Goal: Task Accomplishment & Management: Manage account settings

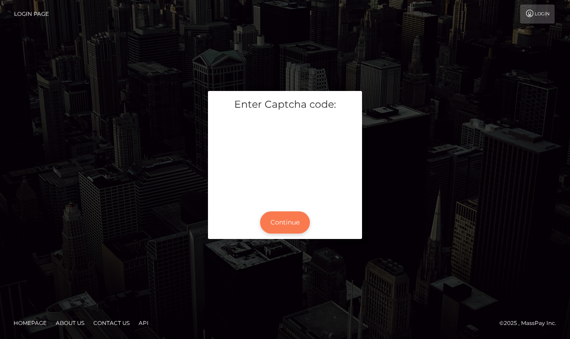
click at [285, 224] on button "Continue" at bounding box center [285, 222] width 50 height 22
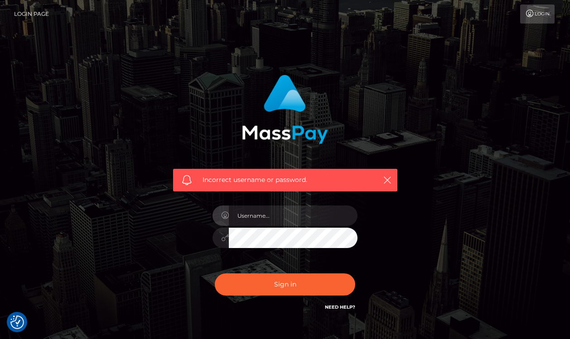
checkbox input "true"
type input "S"
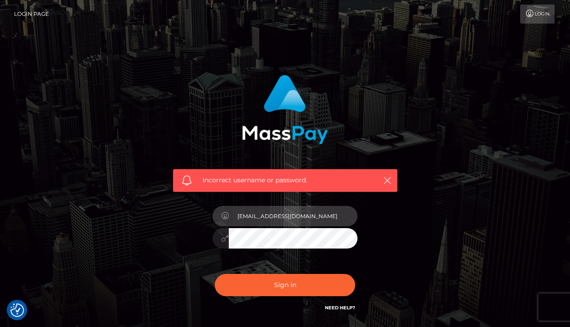
drag, startPoint x: 274, startPoint y: 215, endPoint x: 213, endPoint y: 213, distance: 61.6
click at [213, 213] on div "[EMAIL_ADDRESS][DOMAIN_NAME]" at bounding box center [284, 215] width 145 height 18
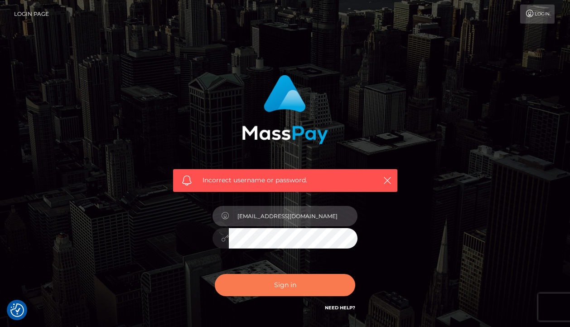
type input "simp4serena@gmail.com"
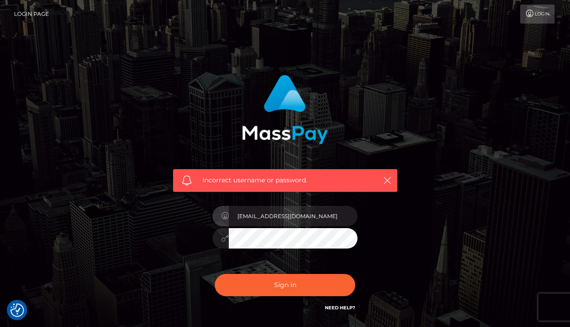
click at [267, 286] on button "Sign in" at bounding box center [285, 285] width 140 height 22
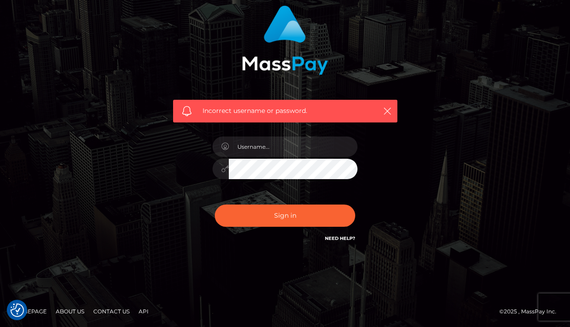
scroll to position [69, 0]
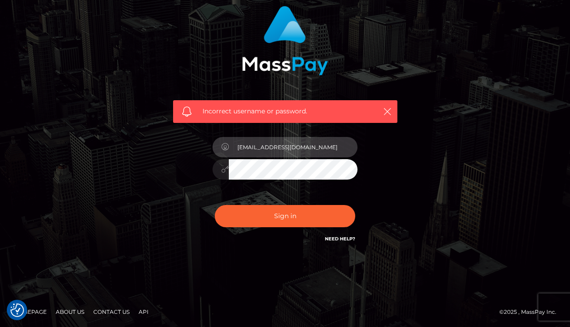
drag, startPoint x: 274, startPoint y: 147, endPoint x: 223, endPoint y: 144, distance: 51.2
click at [223, 145] on div "[EMAIL_ADDRESS][DOMAIN_NAME]" at bounding box center [284, 146] width 145 height 18
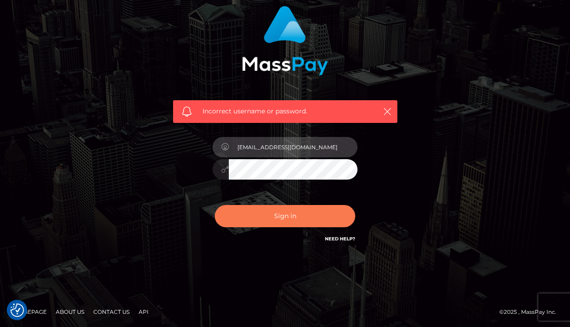
type input "simp4serena@gmail.com"
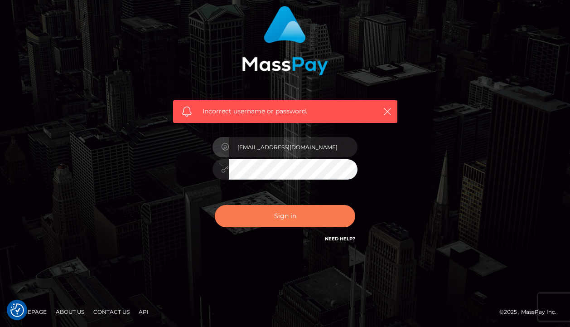
click at [291, 215] on button "Sign in" at bounding box center [285, 216] width 140 height 22
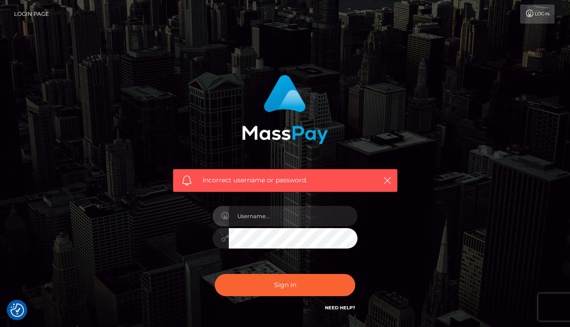
click at [340, 303] on h6 "Need Help?" at bounding box center [340, 307] width 30 height 8
click at [340, 307] on link "Need Help?" at bounding box center [340, 307] width 30 height 6
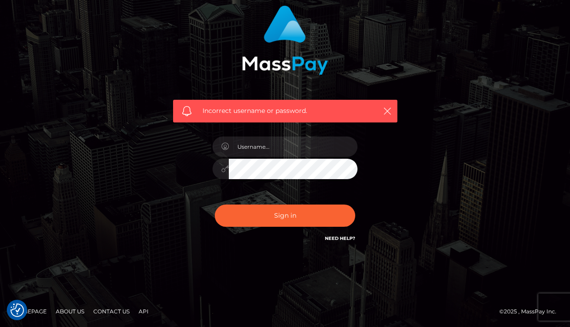
scroll to position [69, 0]
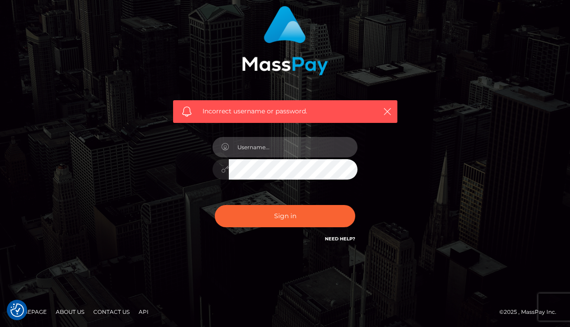
click at [281, 147] on input "text" at bounding box center [293, 147] width 129 height 20
type input "[EMAIL_ADDRESS][DOMAIN_NAME]"
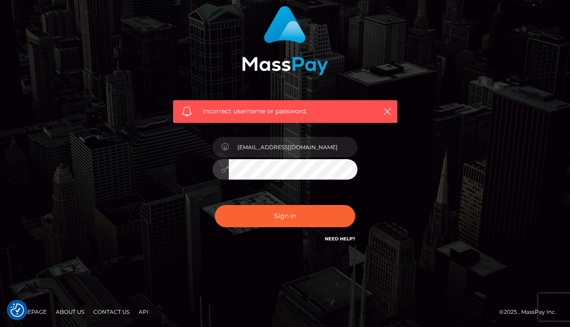
click at [216, 173] on div at bounding box center [284, 168] width 145 height 18
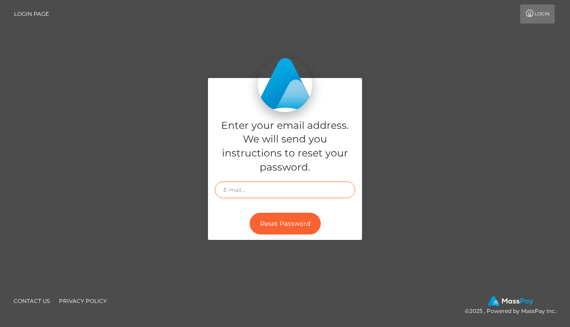
click at [276, 188] on input "text" at bounding box center [285, 189] width 140 height 17
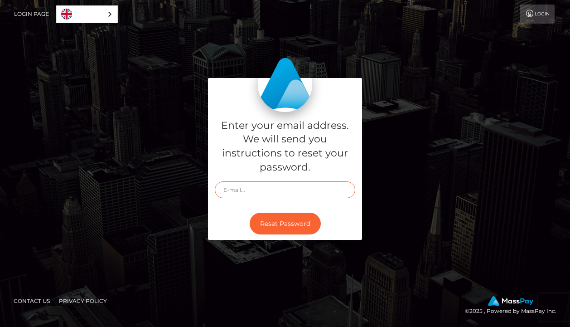
type input "[EMAIL_ADDRESS][DOMAIN_NAME]"
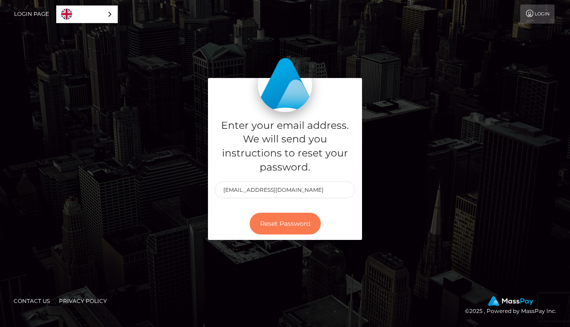
click at [275, 221] on button "Reset Password" at bounding box center [285, 223] width 71 height 22
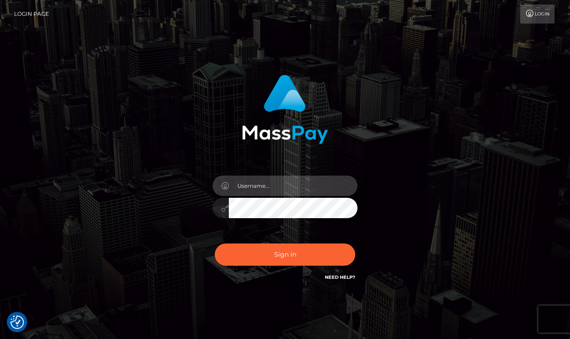
type input "[EMAIL_ADDRESS][DOMAIN_NAME]"
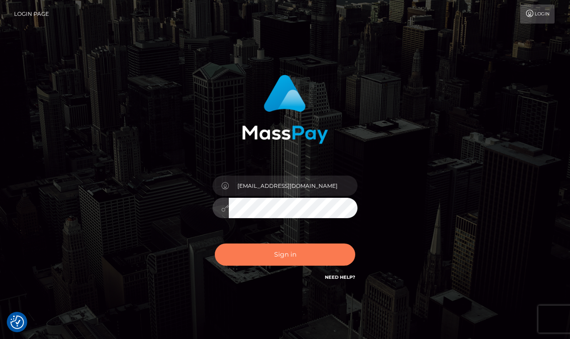
click at [289, 258] on button "Sign in" at bounding box center [285, 255] width 140 height 22
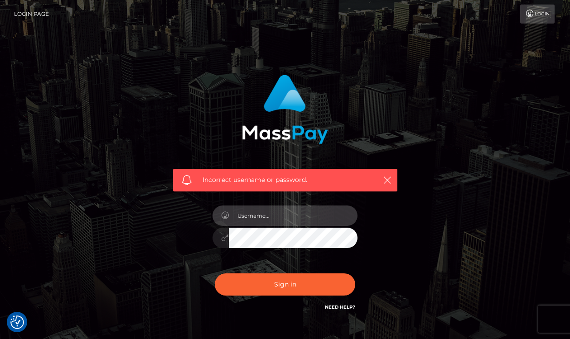
type input "[EMAIL_ADDRESS][DOMAIN_NAME]"
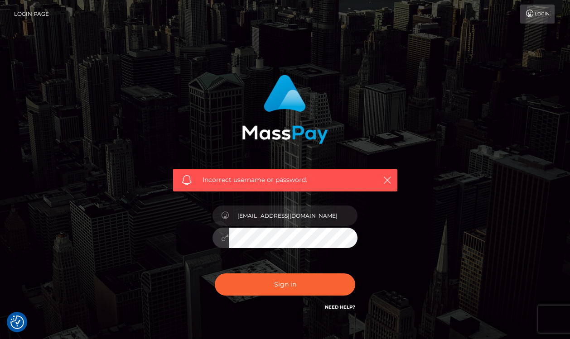
click at [202, 231] on div "Incorrect username or password. [EMAIL_ADDRESS][DOMAIN_NAME]" at bounding box center [285, 193] width 238 height 251
click at [285, 284] on button "Sign in" at bounding box center [285, 285] width 140 height 22
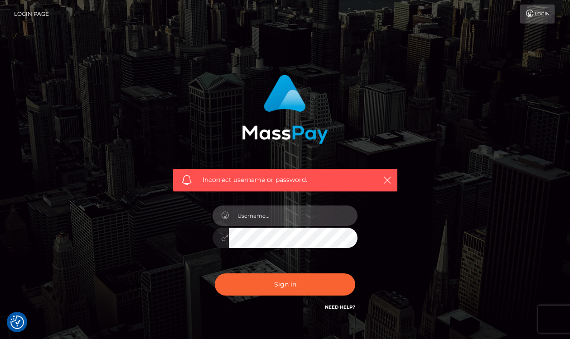
type input "[EMAIL_ADDRESS][DOMAIN_NAME]"
